Goal: Task Accomplishment & Management: Use online tool/utility

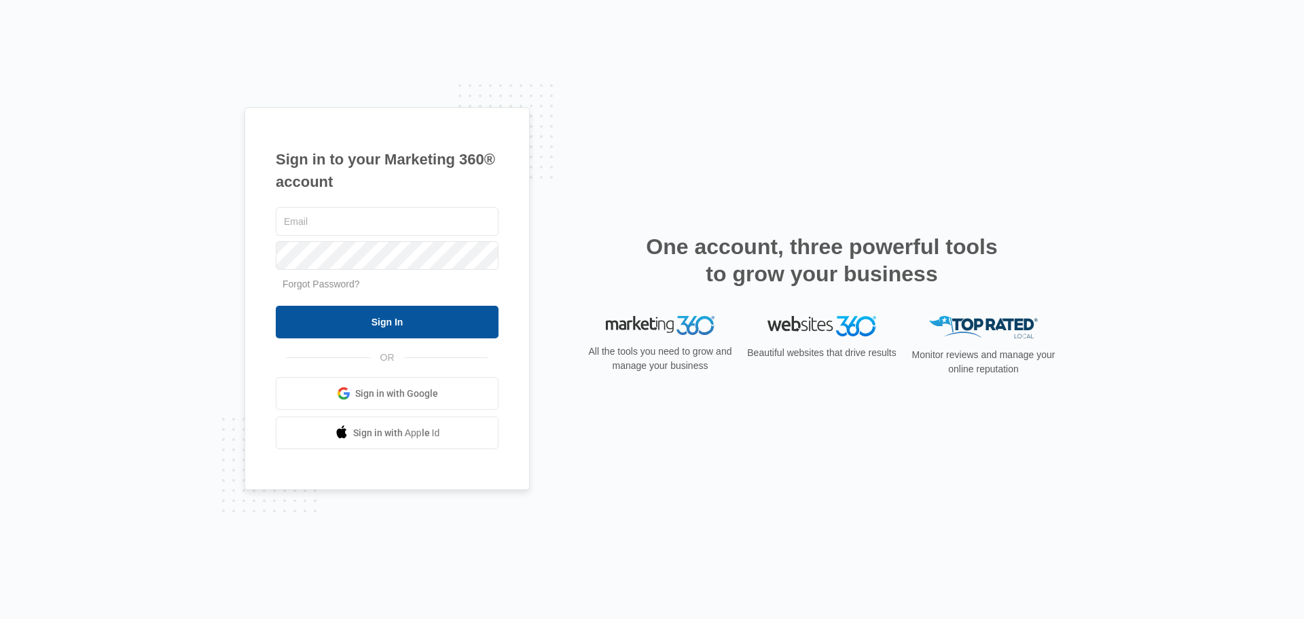
type input "[EMAIL_ADDRESS][DOMAIN_NAME]"
click at [420, 327] on input "Sign In" at bounding box center [387, 322] width 223 height 33
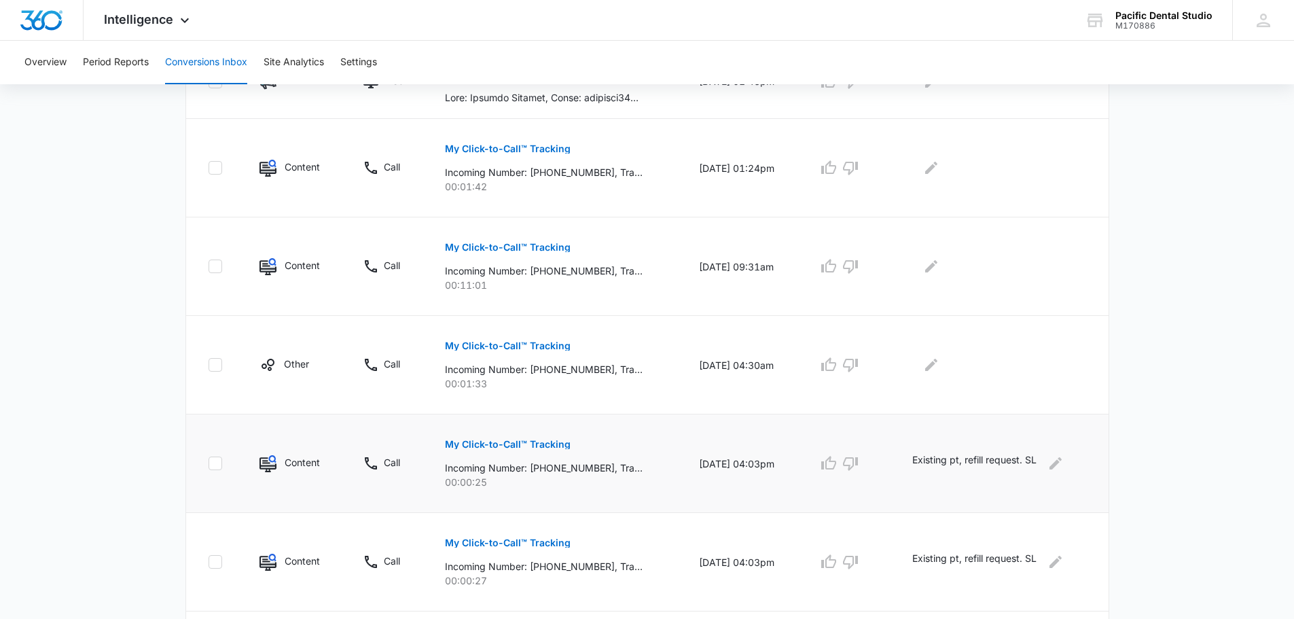
scroll to position [679, 0]
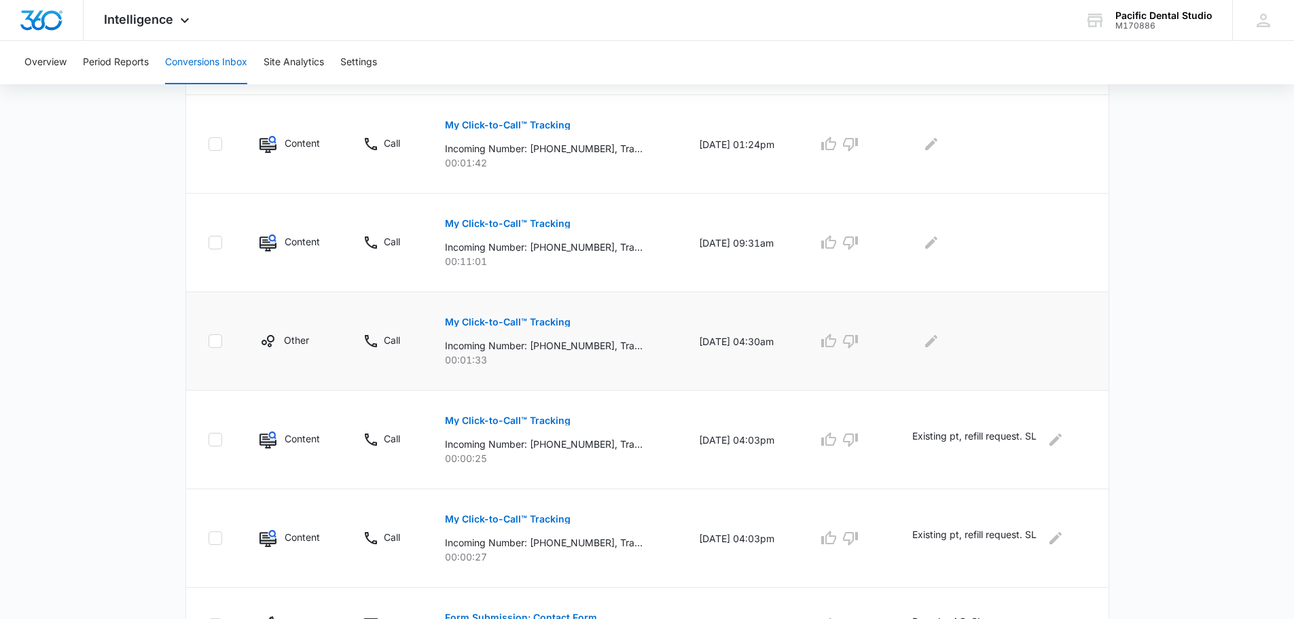
click at [478, 320] on p "My Click-to-Call™ Tracking" at bounding box center [508, 322] width 126 height 10
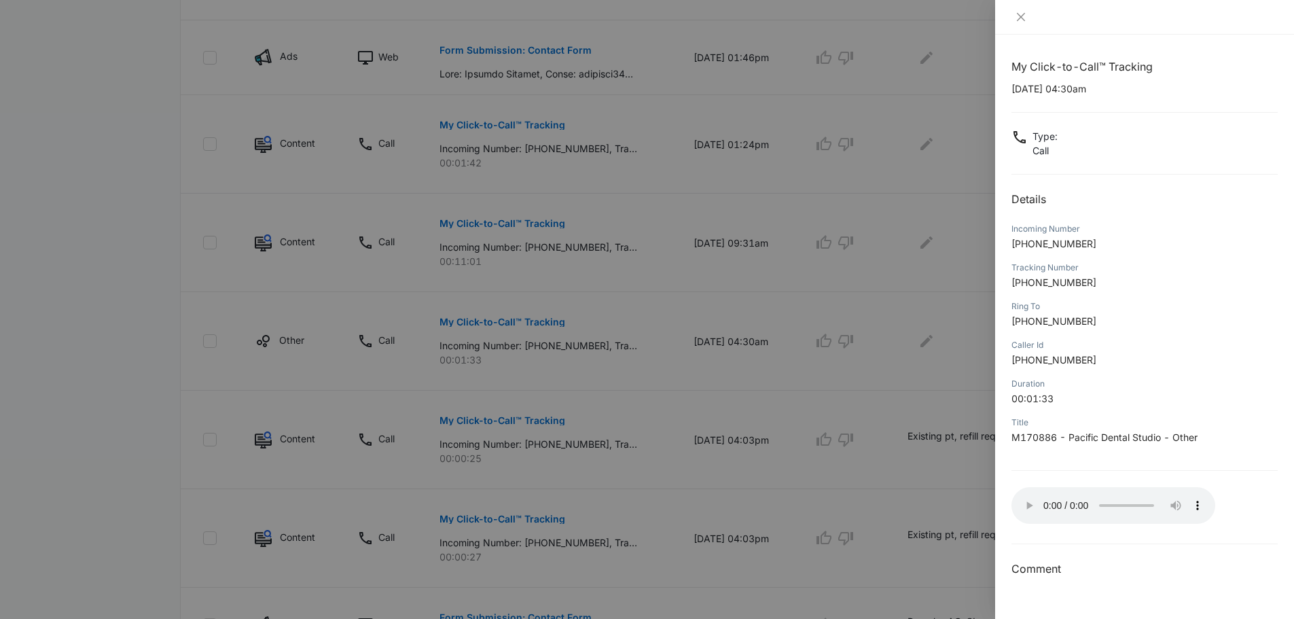
click at [1017, 24] on div at bounding box center [1144, 17] width 299 height 35
click at [1021, 23] on div at bounding box center [1144, 17] width 299 height 35
click at [1023, 13] on icon "close" at bounding box center [1020, 17] width 11 height 11
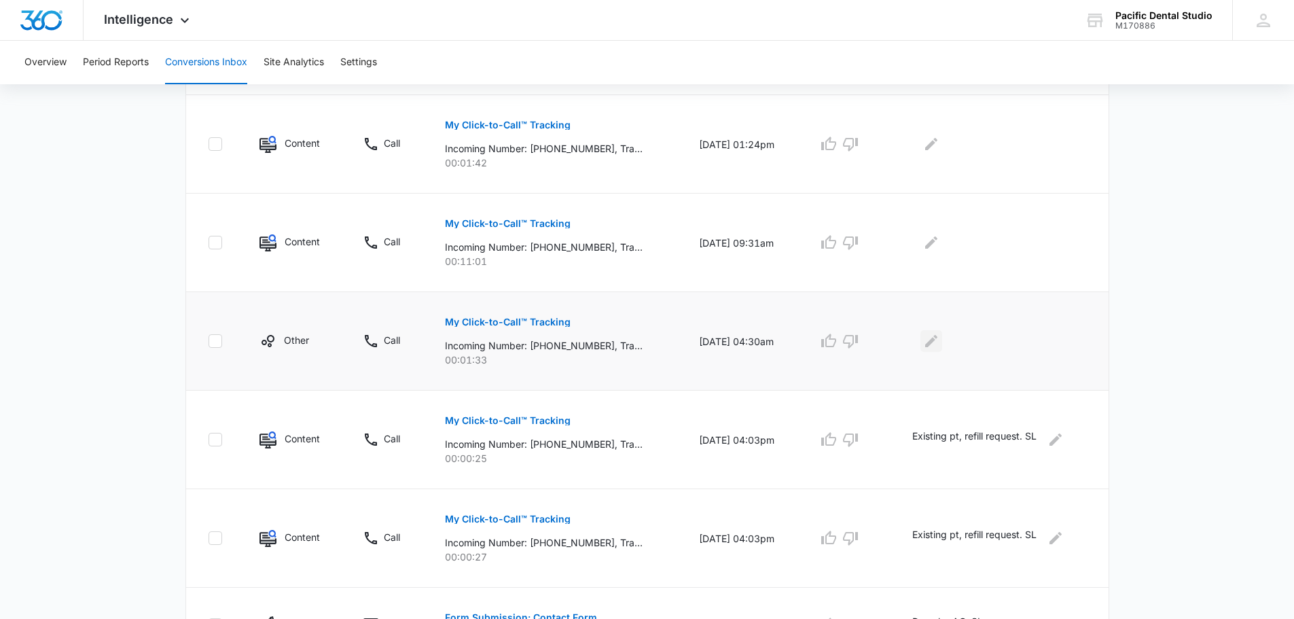
click at [939, 342] on icon "Edit Comments" at bounding box center [931, 341] width 16 height 16
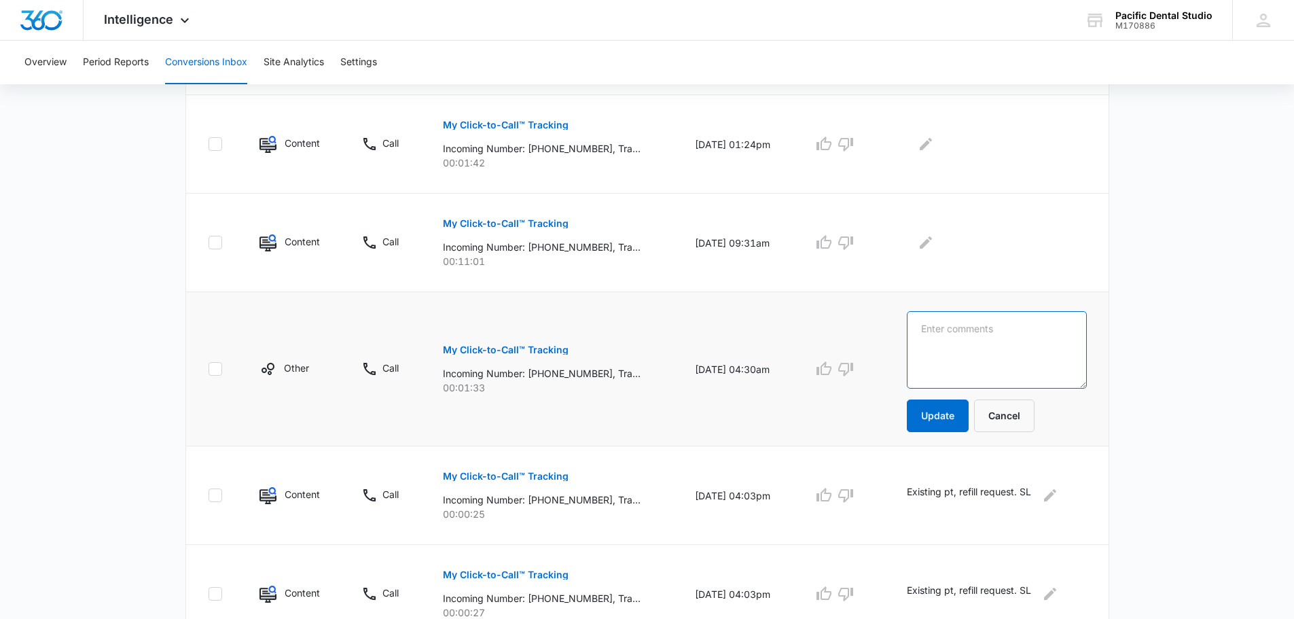
click at [940, 342] on textarea at bounding box center [997, 349] width 180 height 77
type textarea "Spam. SL"
click at [942, 407] on button "Update" at bounding box center [938, 415] width 62 height 33
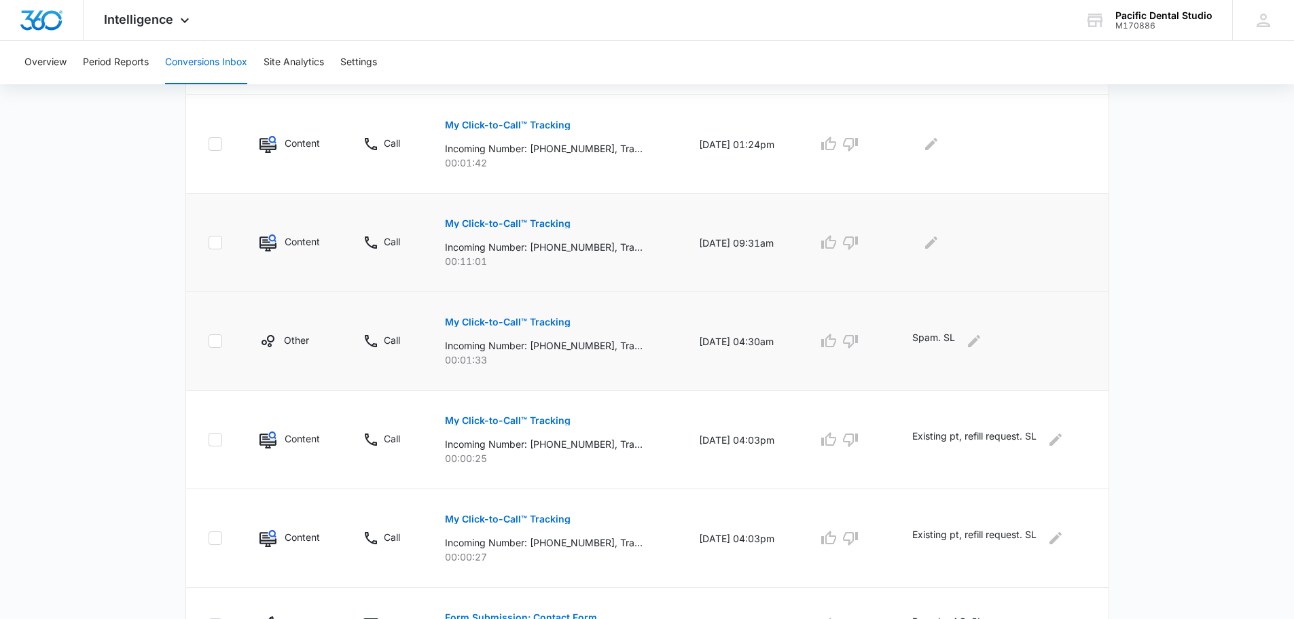
click at [473, 225] on p "My Click-to-Call™ Tracking" at bounding box center [508, 224] width 126 height 10
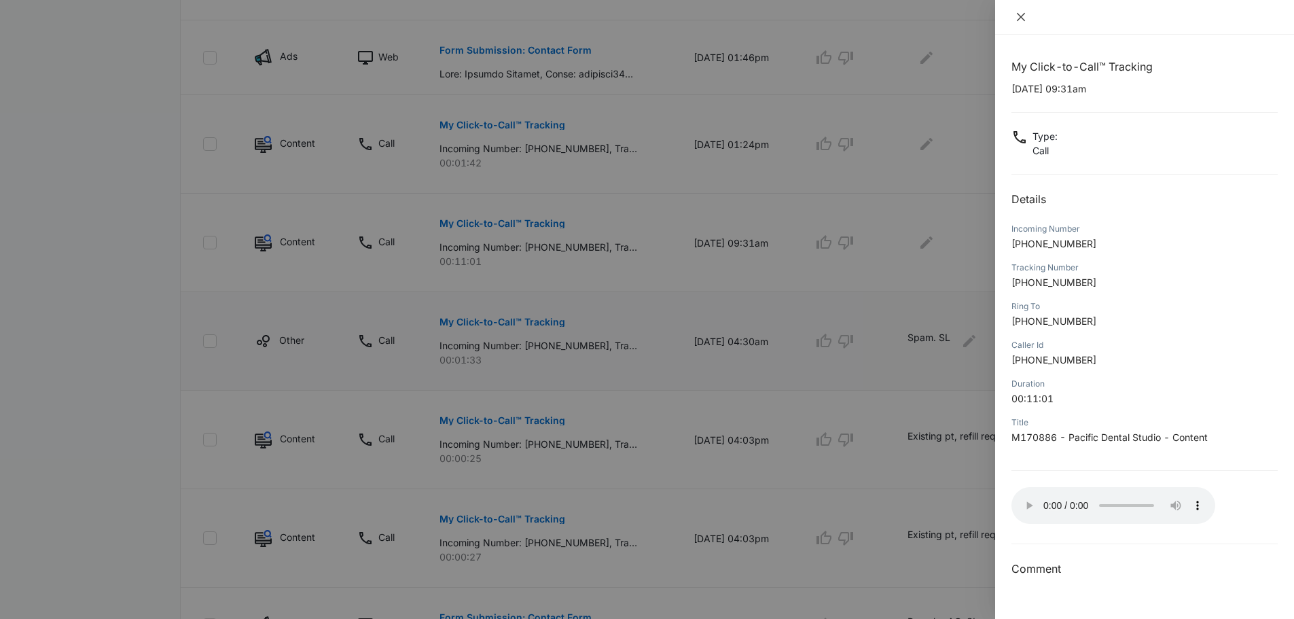
click at [1022, 12] on icon "close" at bounding box center [1020, 17] width 11 height 11
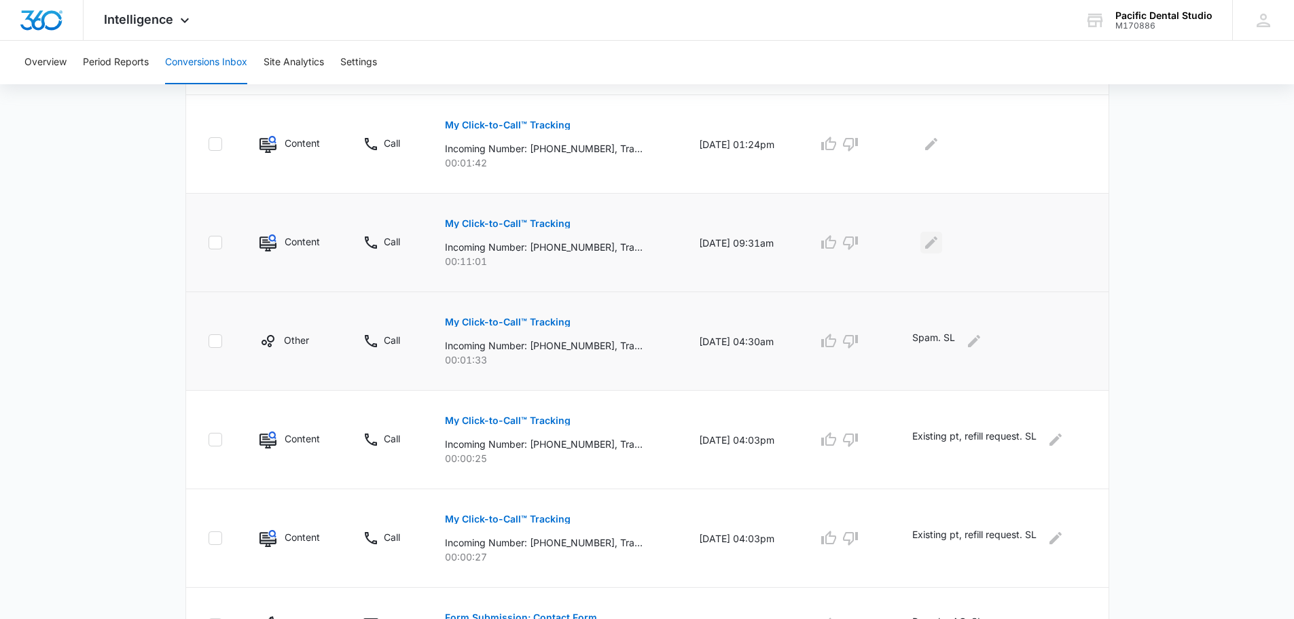
click at [939, 244] on icon "Edit Comments" at bounding box center [931, 242] width 16 height 16
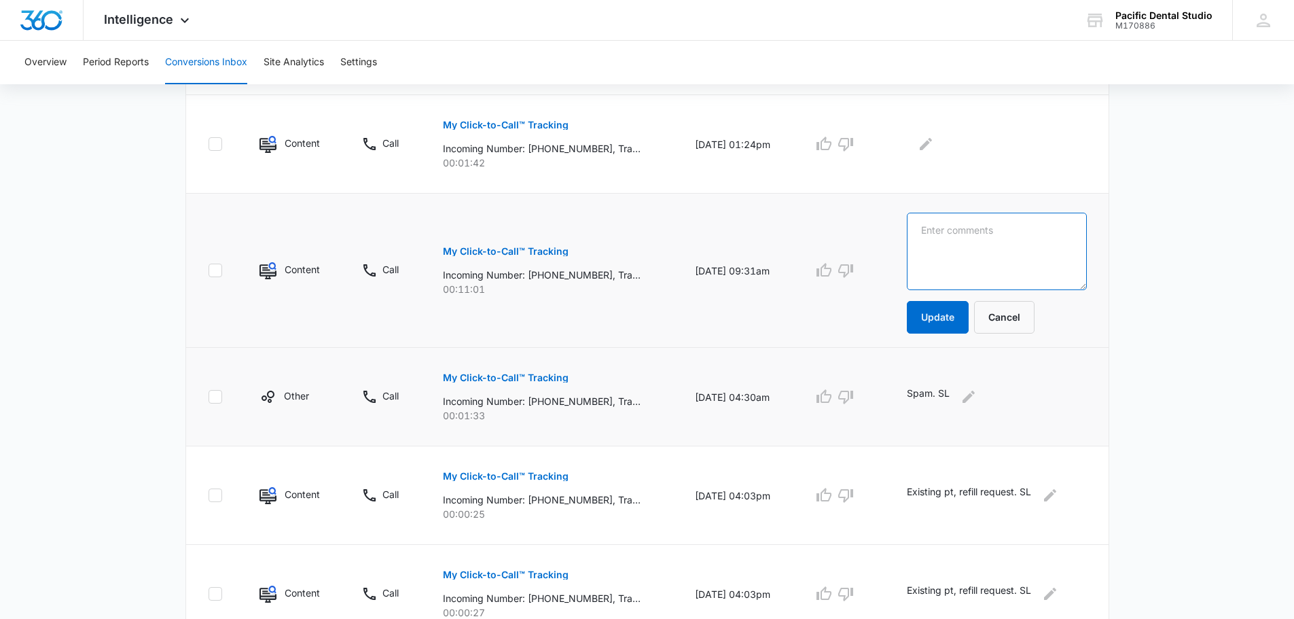
click at [938, 255] on textarea at bounding box center [997, 251] width 180 height 77
type textarea "Done by AC. SL"
click at [940, 316] on button "Update" at bounding box center [938, 317] width 62 height 33
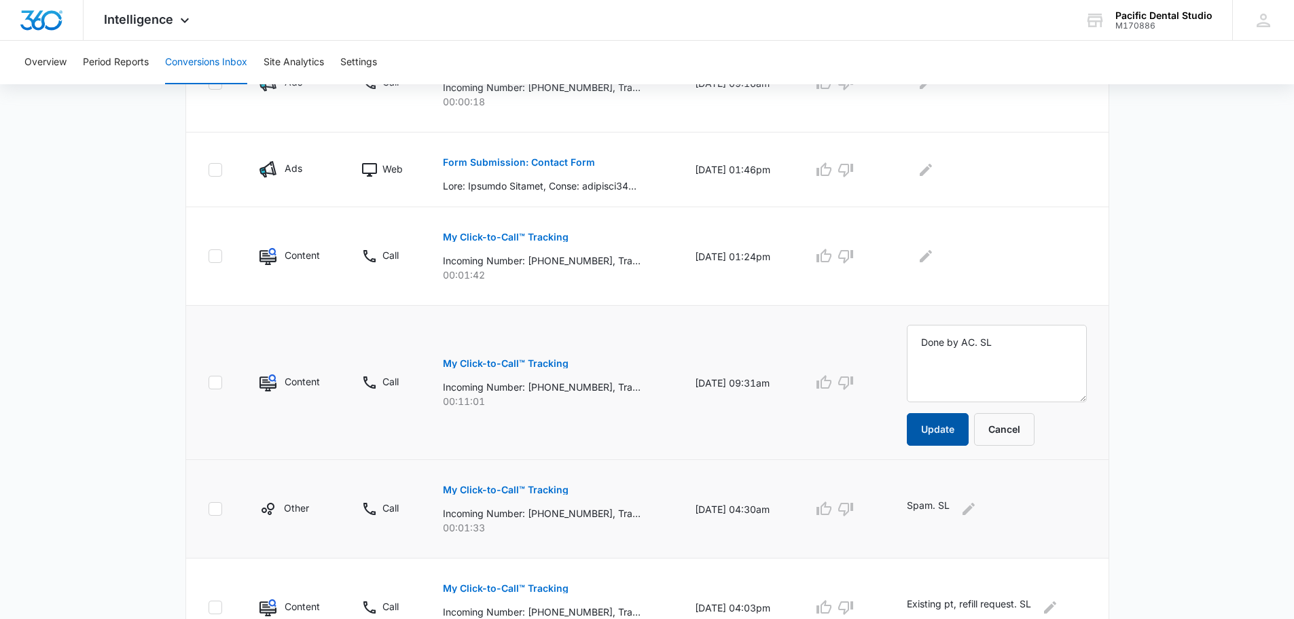
scroll to position [543, 0]
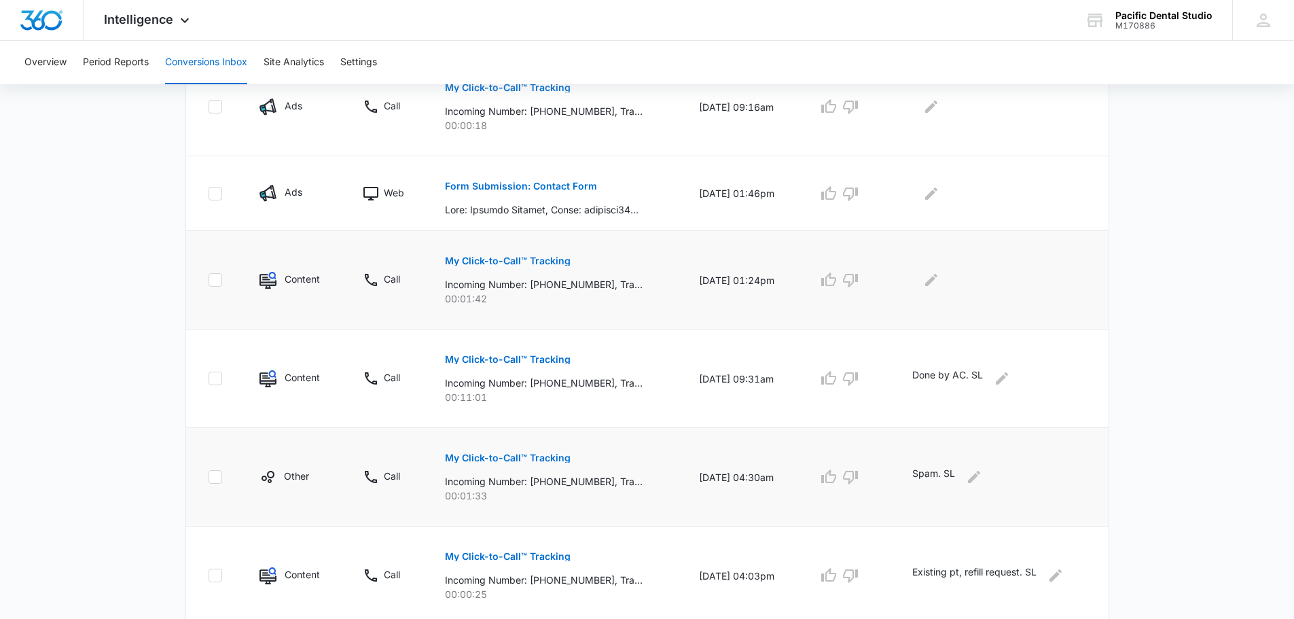
click at [530, 260] on p "My Click-to-Call™ Tracking" at bounding box center [508, 261] width 126 height 10
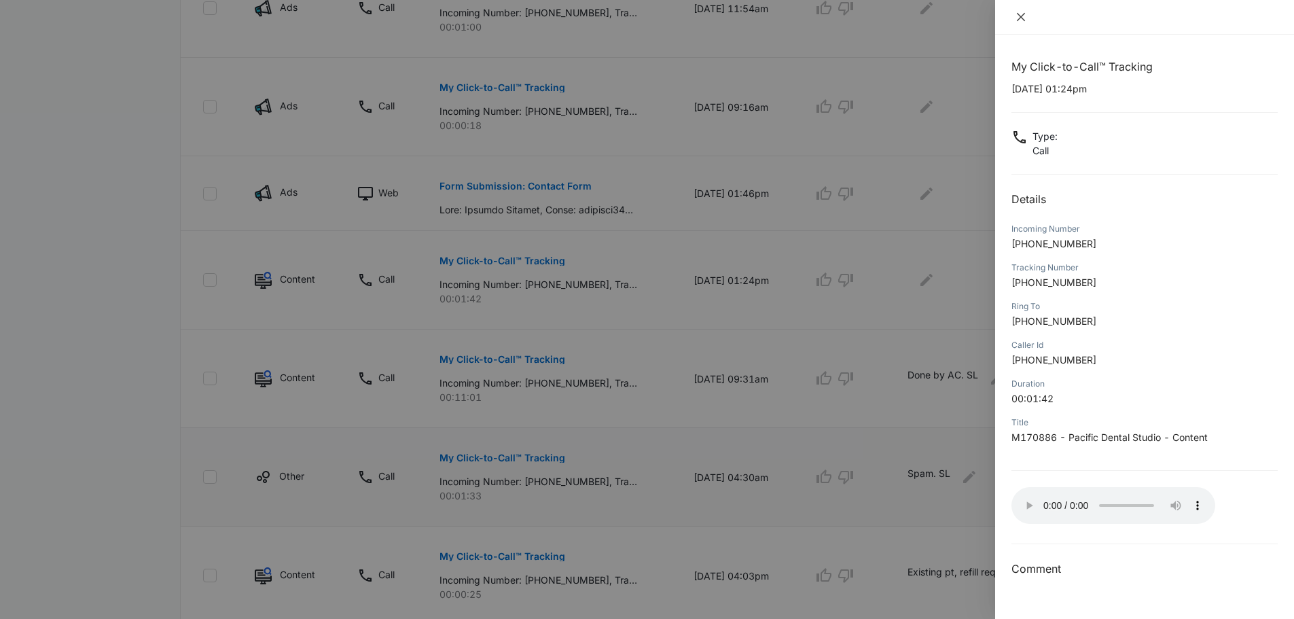
click at [1027, 20] on button "Close" at bounding box center [1020, 17] width 19 height 12
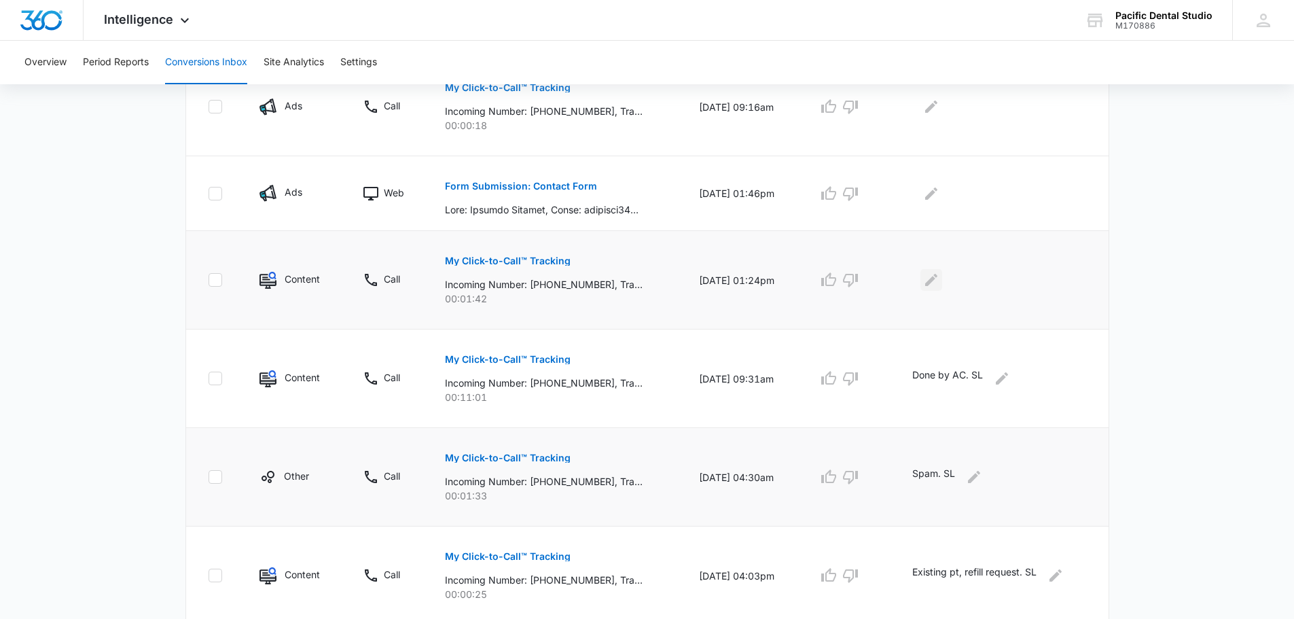
click at [939, 280] on icon "Edit Comments" at bounding box center [931, 280] width 16 height 16
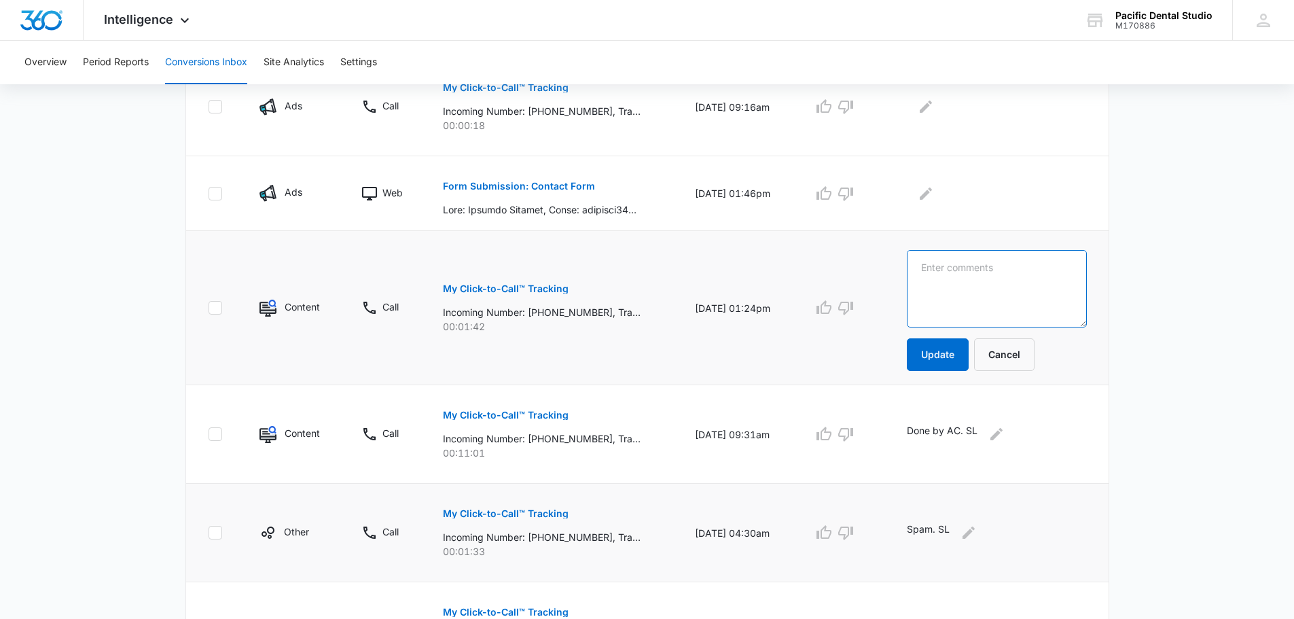
click at [951, 289] on textarea at bounding box center [997, 288] width 180 height 77
type textarea "Done by AC. SL"
click at [955, 352] on button "Update" at bounding box center [938, 354] width 62 height 33
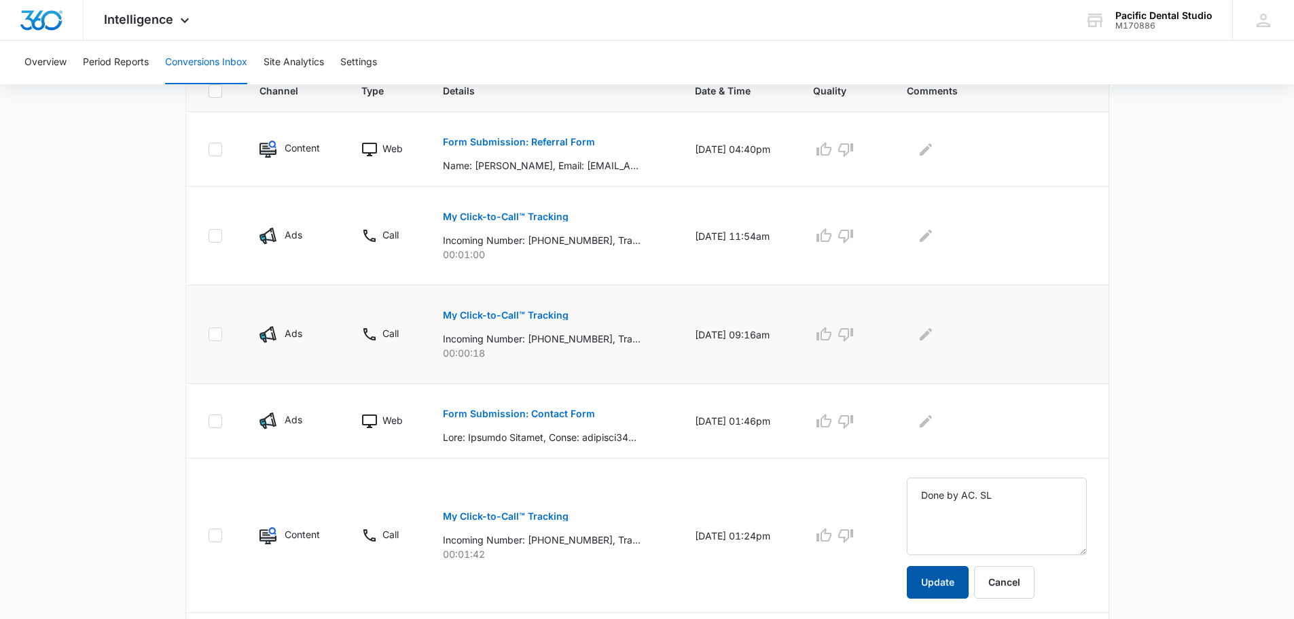
scroll to position [340, 0]
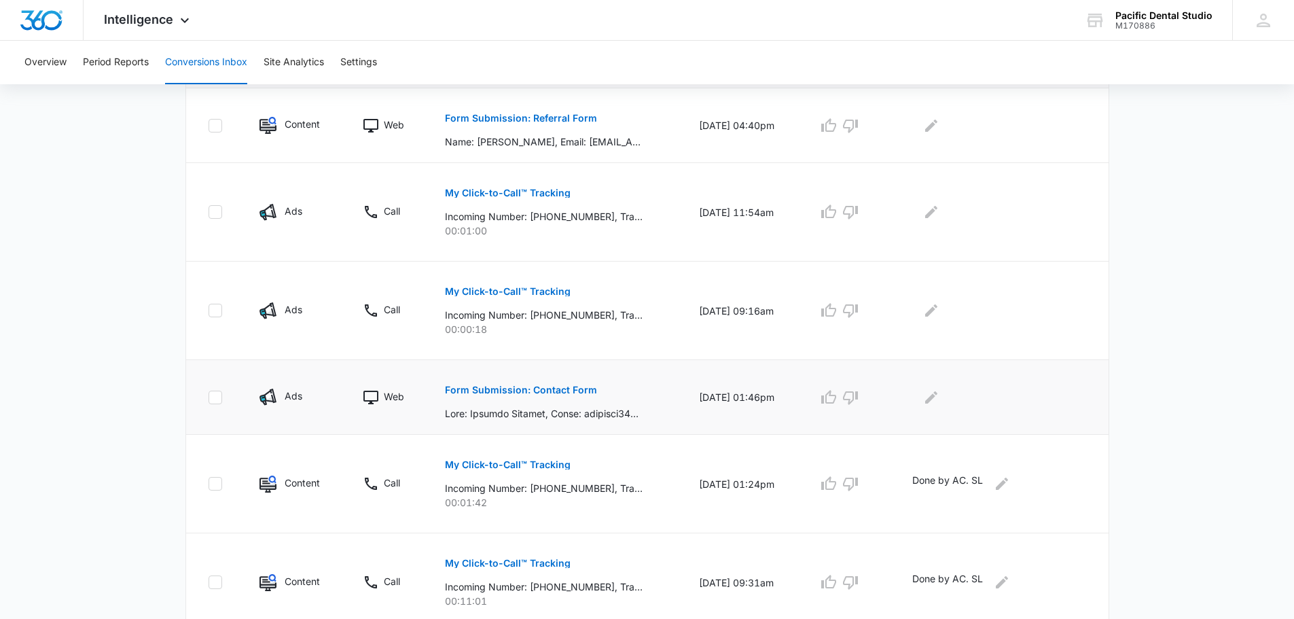
click at [541, 382] on button "Form Submission: Contact Form" at bounding box center [521, 389] width 152 height 33
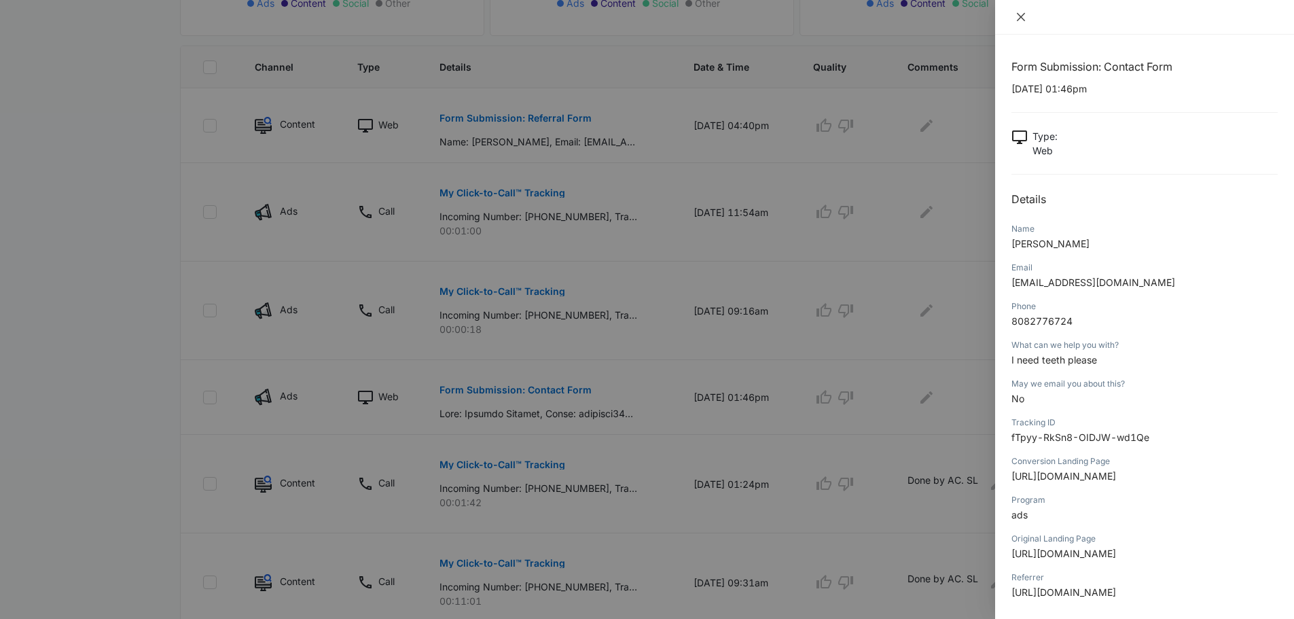
click at [1019, 14] on icon "close" at bounding box center [1021, 17] width 8 height 8
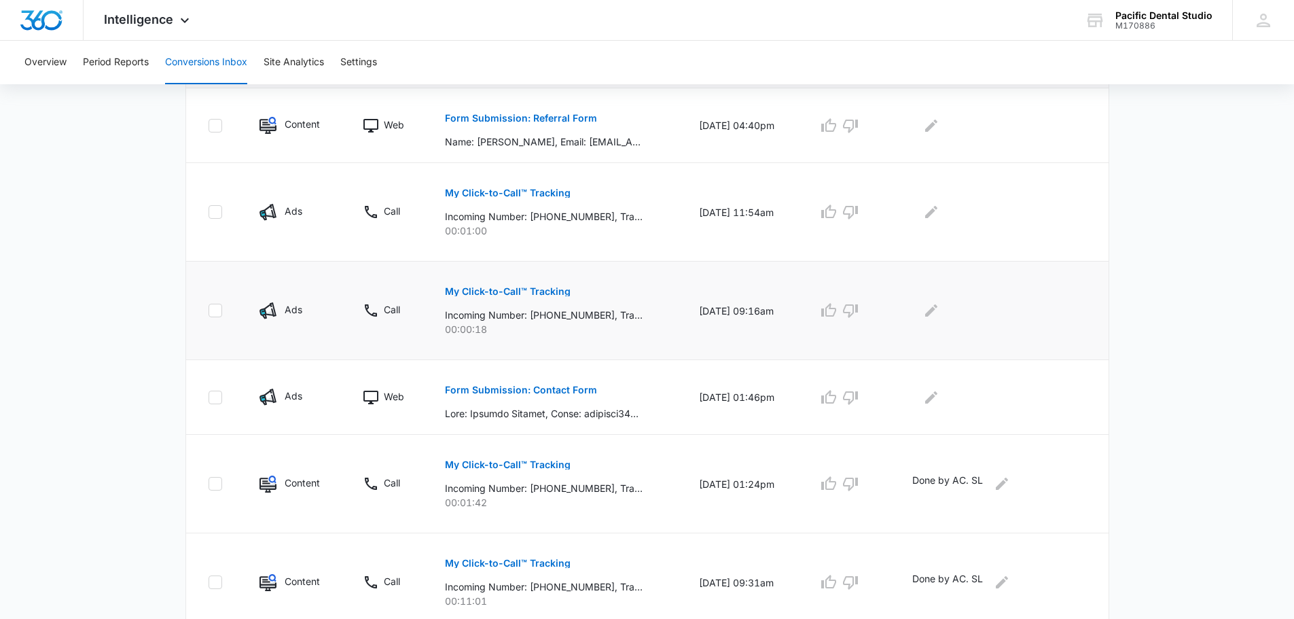
click at [544, 291] on p "My Click-to-Call™ Tracking" at bounding box center [508, 292] width 126 height 10
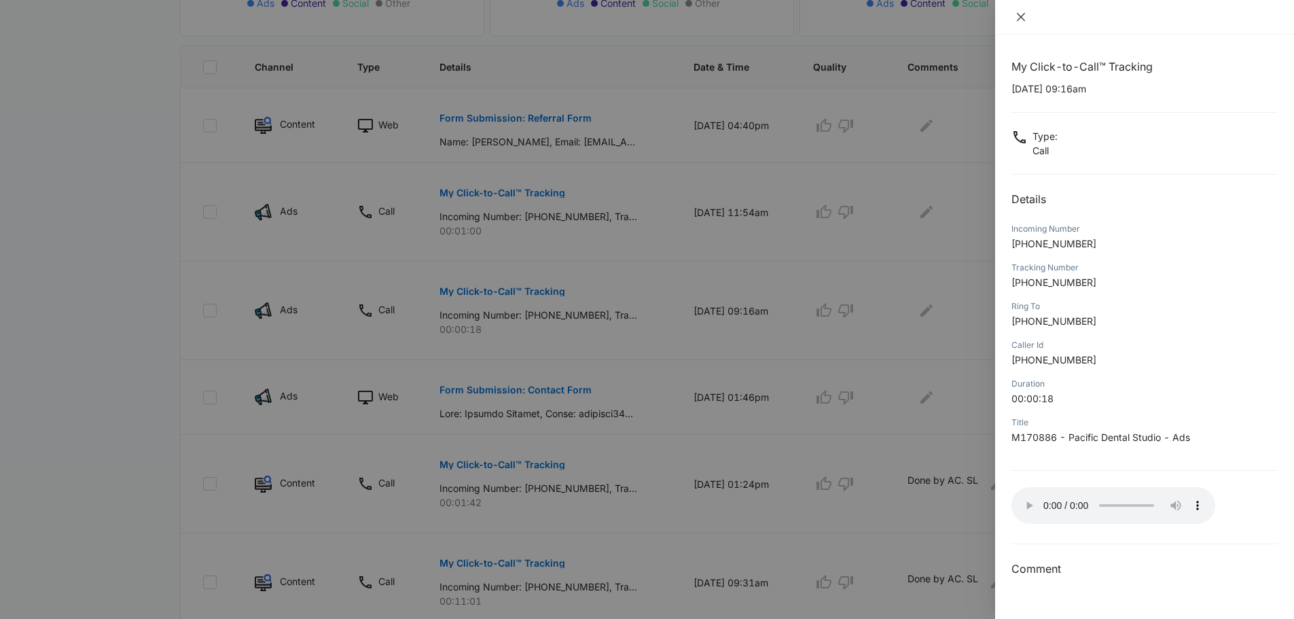
click at [1012, 18] on button "Close" at bounding box center [1020, 17] width 19 height 12
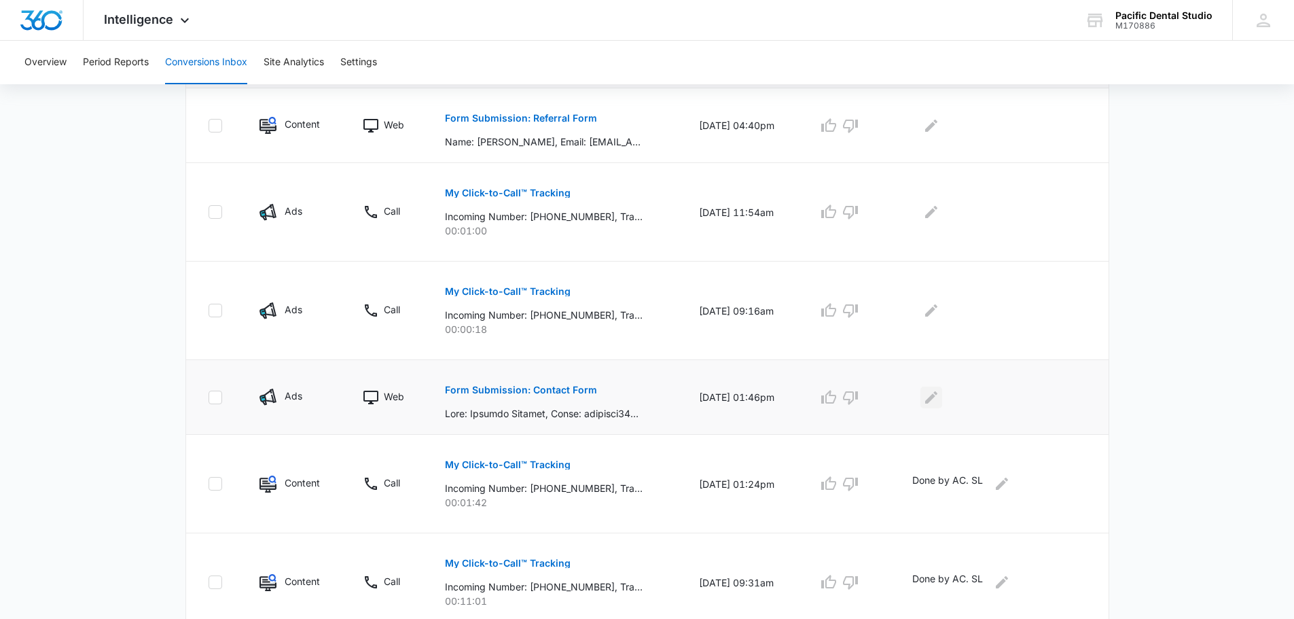
click at [938, 401] on icon "Edit Comments" at bounding box center [931, 397] width 16 height 16
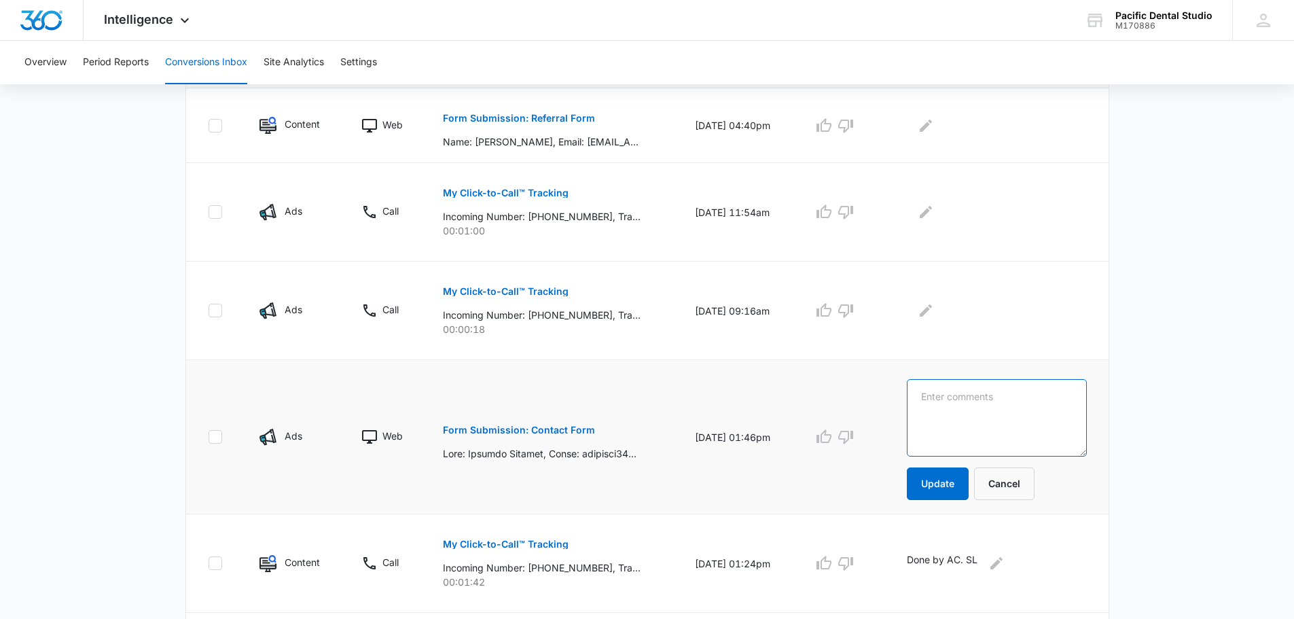
click at [938, 400] on textarea at bounding box center [997, 417] width 180 height 77
type textarea "No VM. SL"
click at [934, 473] on button "Update" at bounding box center [938, 483] width 62 height 33
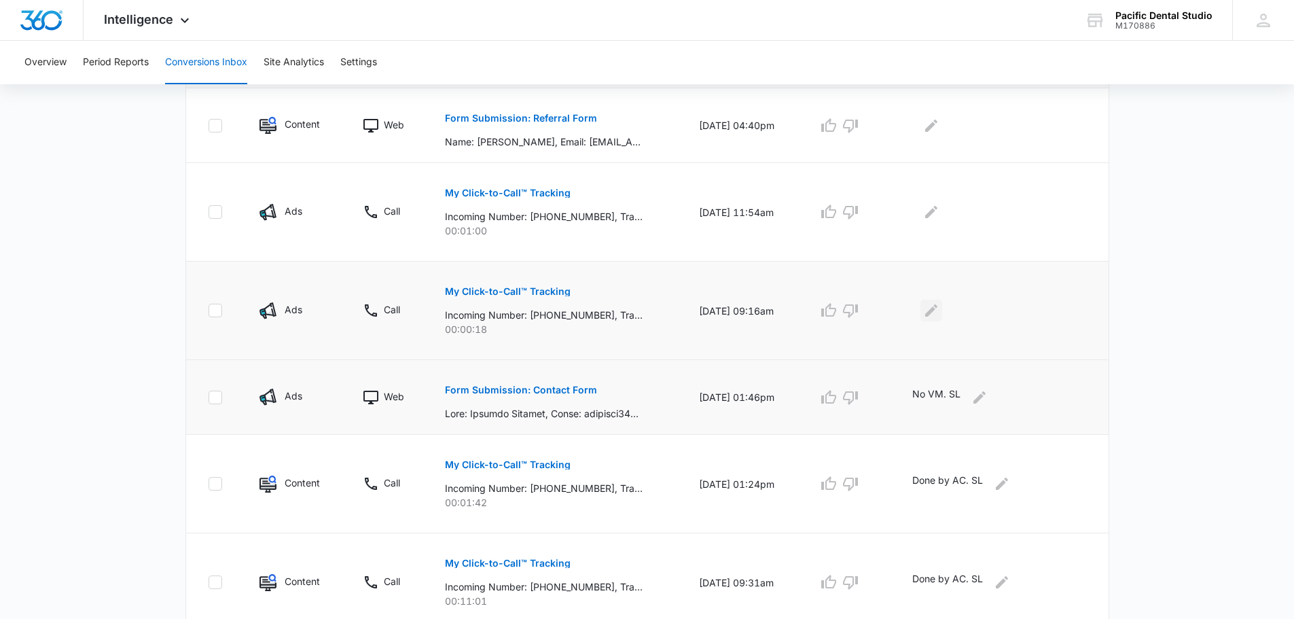
click at [936, 304] on icon "Edit Comments" at bounding box center [931, 310] width 16 height 16
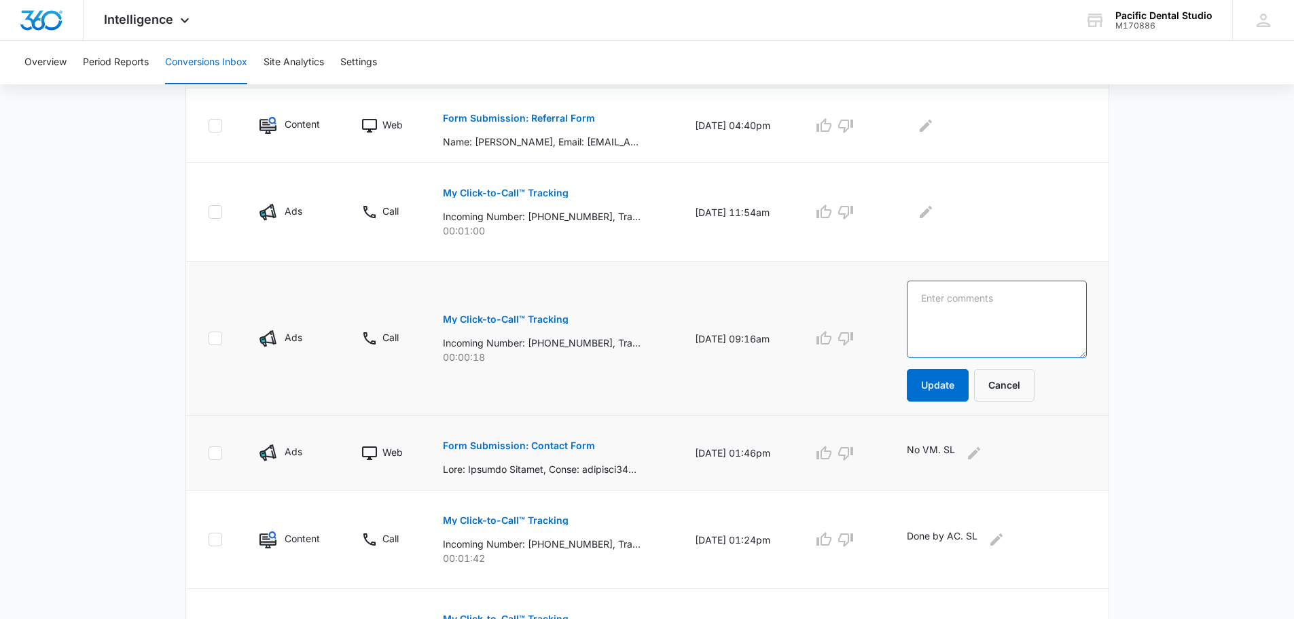
click at [944, 306] on textarea at bounding box center [997, 318] width 180 height 77
type textarea "No VM. SL"
click at [956, 391] on button "Update" at bounding box center [938, 385] width 62 height 33
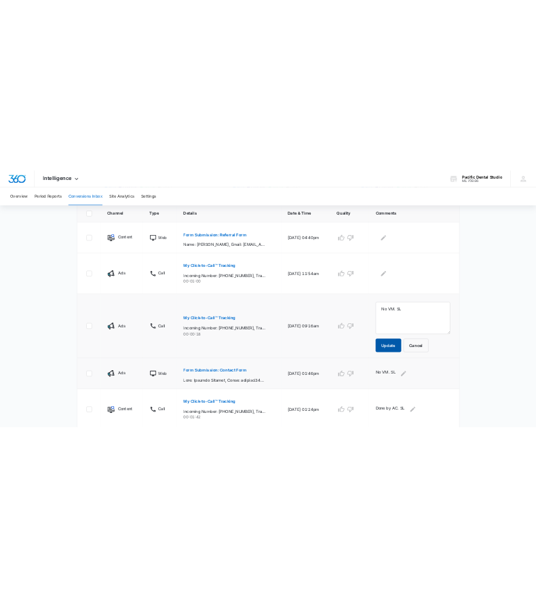
scroll to position [272, 0]
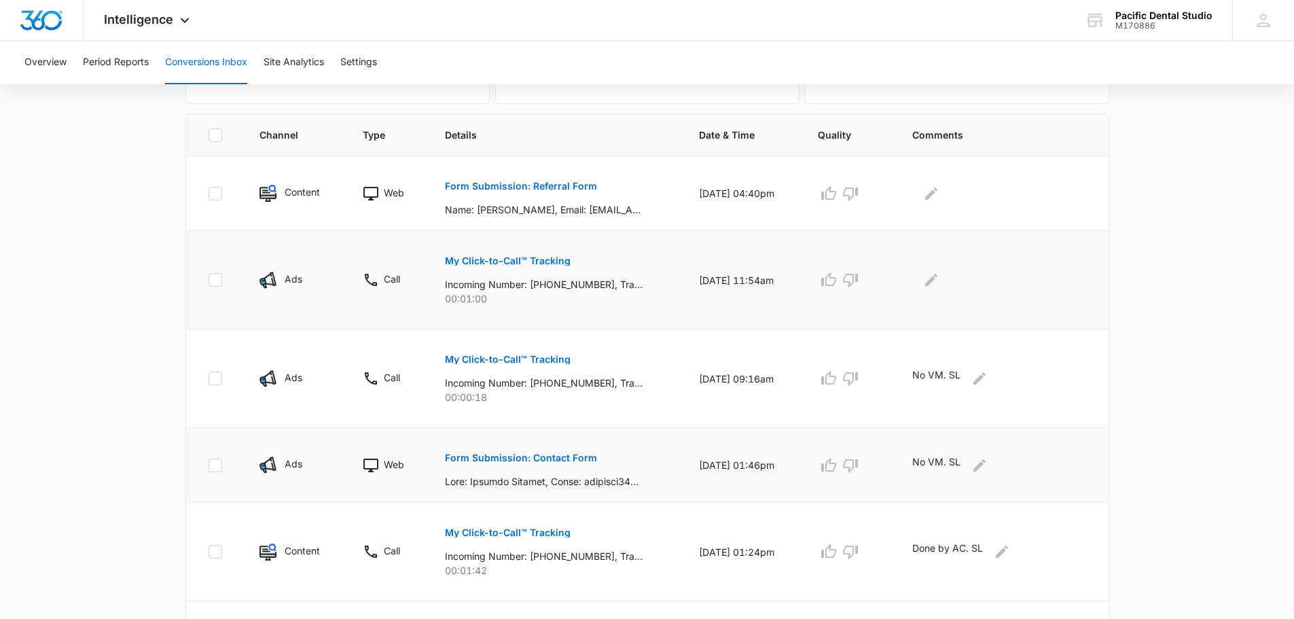
click at [525, 263] on p "My Click-to-Call™ Tracking" at bounding box center [508, 261] width 126 height 10
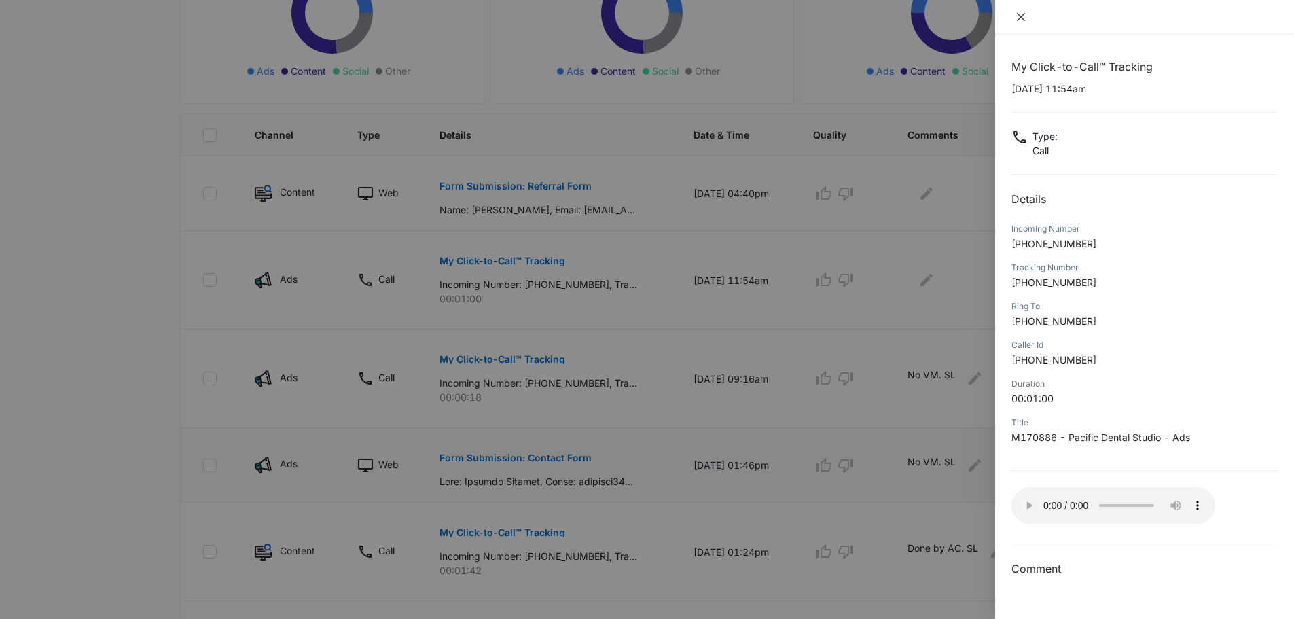
click at [1026, 20] on button "Close" at bounding box center [1020, 17] width 19 height 12
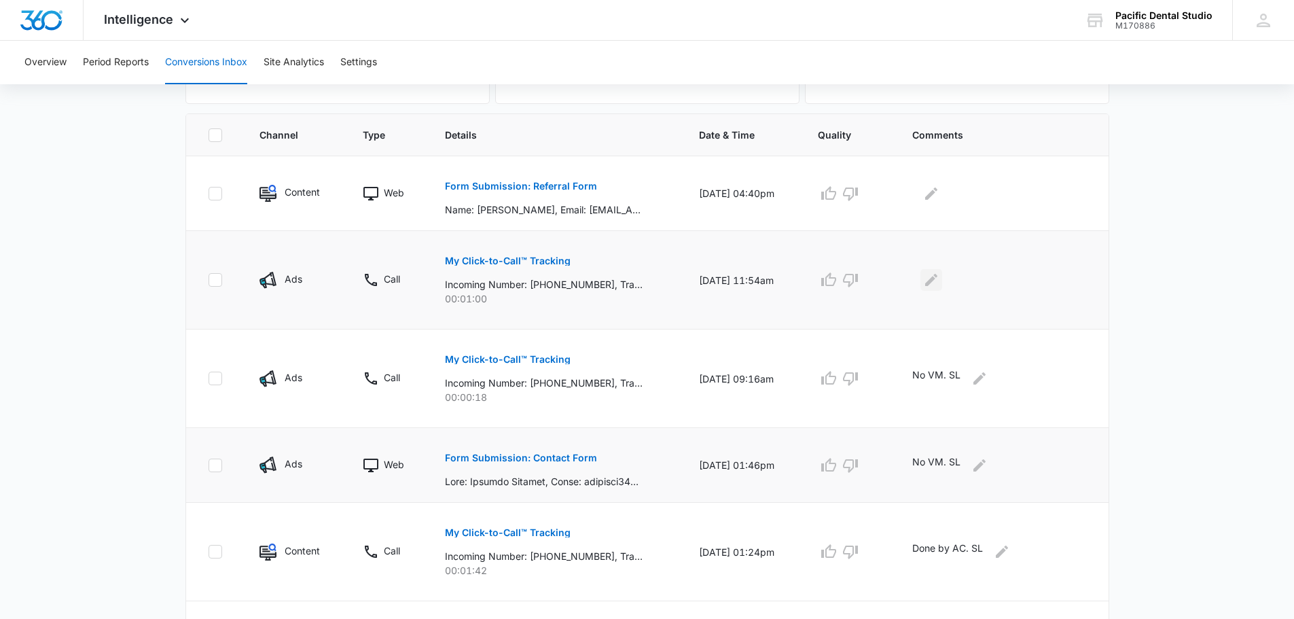
click at [936, 281] on icon "Edit Comments" at bounding box center [931, 280] width 12 height 12
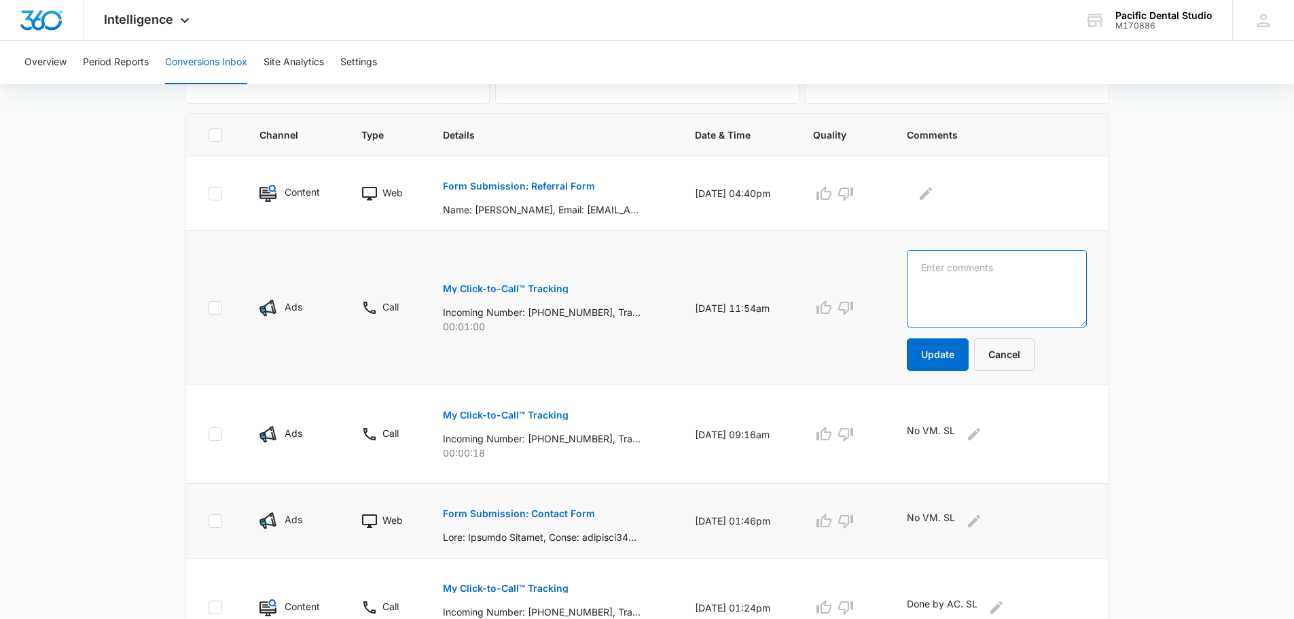
click at [950, 314] on textarea at bounding box center [997, 288] width 180 height 77
type textarea "No VM. SL"
click at [959, 356] on button "Update" at bounding box center [938, 354] width 62 height 33
click at [959, 348] on button "Update" at bounding box center [938, 354] width 62 height 33
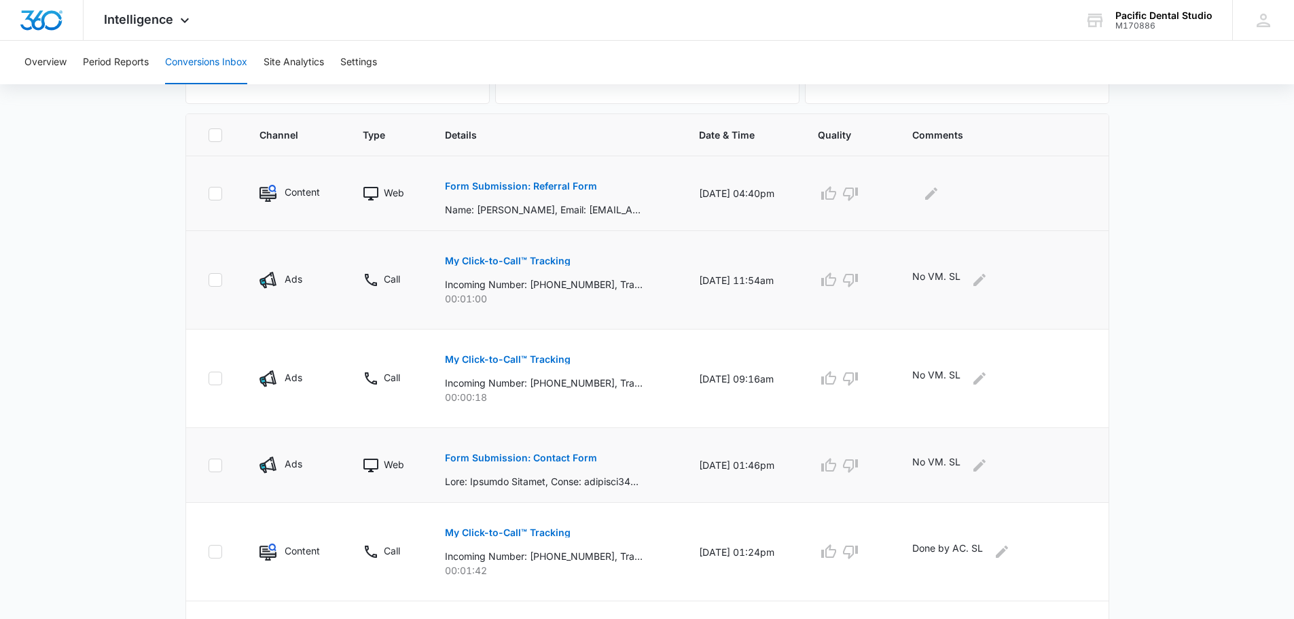
click at [545, 184] on p "Form Submission: Referral Form" at bounding box center [521, 186] width 152 height 10
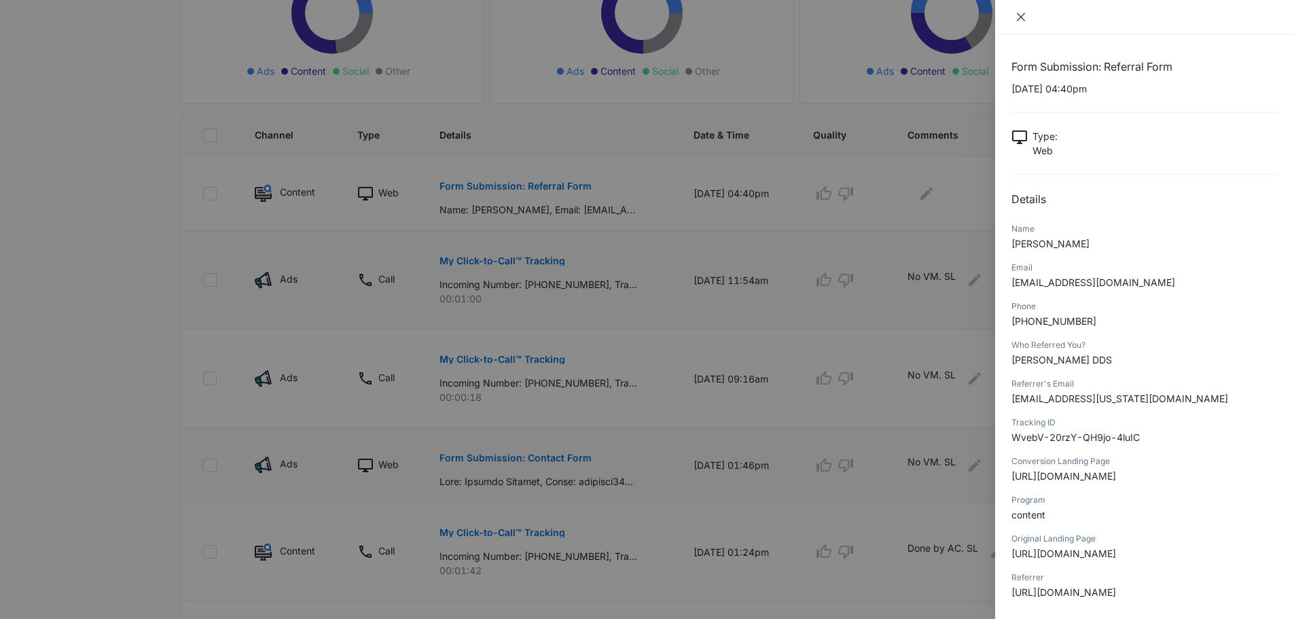
click at [1020, 22] on icon "close" at bounding box center [1020, 17] width 11 height 11
